Goal: Check status

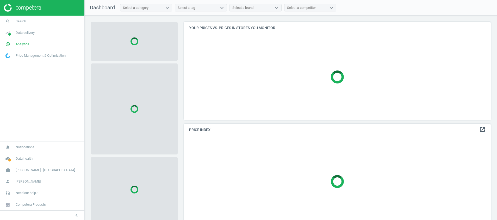
scroll to position [46, 0]
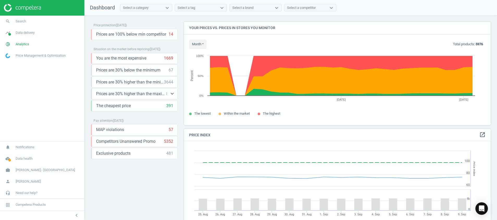
scroll to position [143, 0]
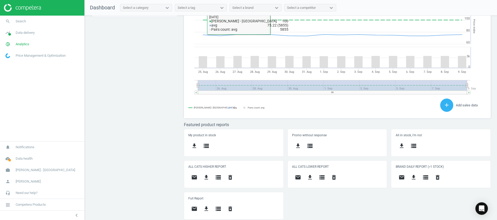
click at [137, 88] on div "Price protection ( 09.09.25 ) Prices are 100% below min competitor 14 keyboard_…" at bounding box center [291, 119] width 412 height 207
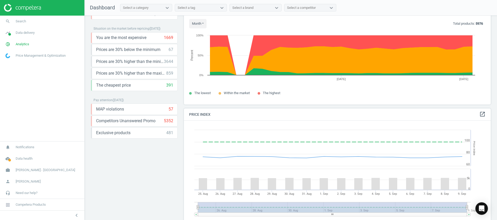
scroll to position [0, 0]
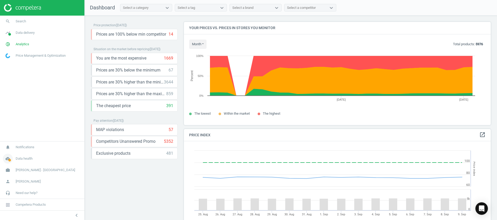
click at [11, 159] on span at bounding box center [9, 160] width 3 height 3
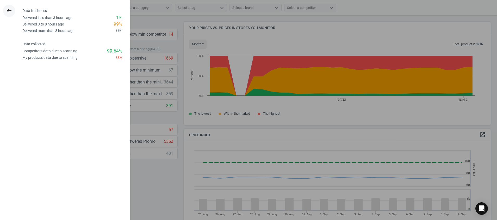
click at [9, 13] on icon "keyboard_backspace" at bounding box center [9, 11] width 6 height 6
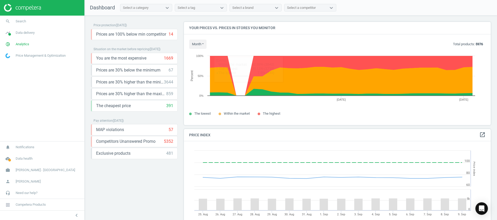
click at [24, 11] on img at bounding box center [22, 8] width 37 height 8
